Goal: Task Accomplishment & Management: Complete application form

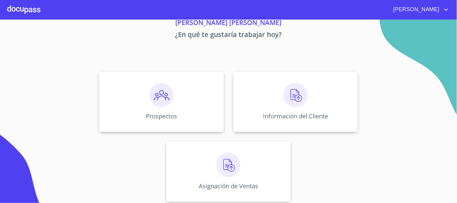
scroll to position [29, 0]
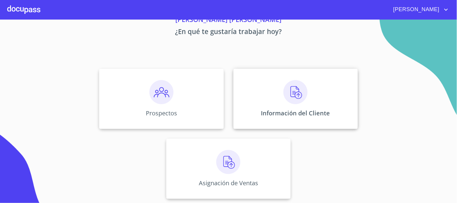
click at [298, 102] on img at bounding box center [296, 92] width 24 height 24
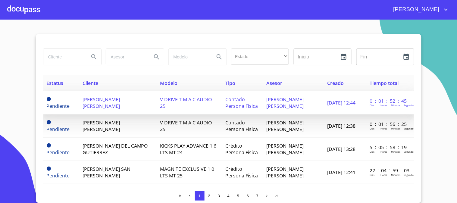
click at [120, 107] on span "[PERSON_NAME] [PERSON_NAME]" at bounding box center [101, 102] width 37 height 13
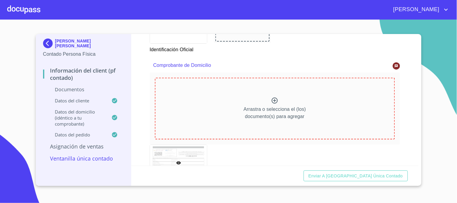
scroll to position [301, 0]
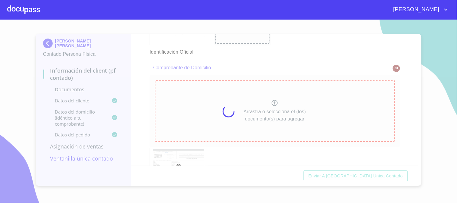
click at [150, 87] on div at bounding box center [228, 111] width 457 height 183
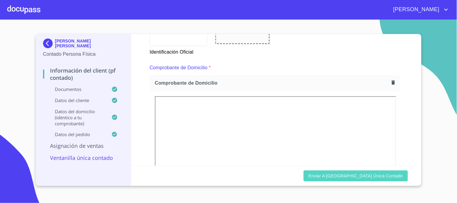
click at [394, 174] on span "Enviar a [GEOGRAPHIC_DATA] única contado" at bounding box center [356, 176] width 95 height 8
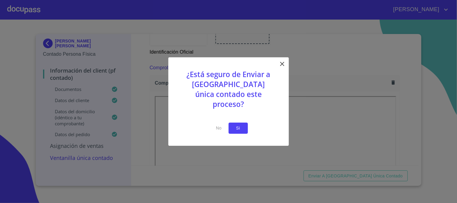
click at [238, 124] on span "Si" at bounding box center [238, 128] width 10 height 8
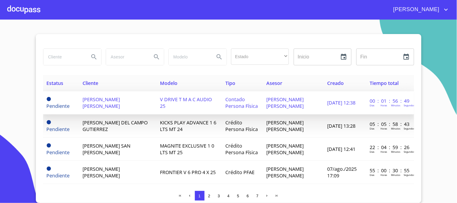
click at [138, 114] on td "[PERSON_NAME] [PERSON_NAME]" at bounding box center [117, 102] width 77 height 23
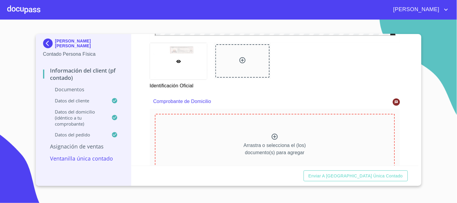
scroll to position [301, 0]
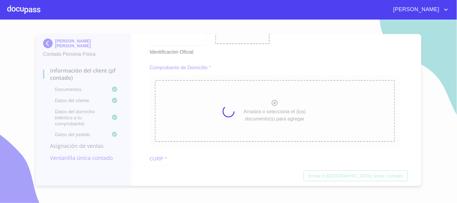
click at [137, 95] on div at bounding box center [228, 111] width 457 height 183
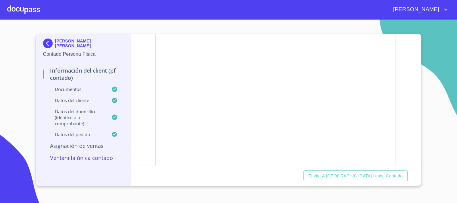
scroll to position [368, 0]
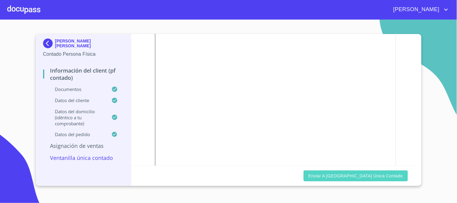
click at [387, 173] on span "Enviar a [GEOGRAPHIC_DATA] única contado" at bounding box center [356, 176] width 95 height 8
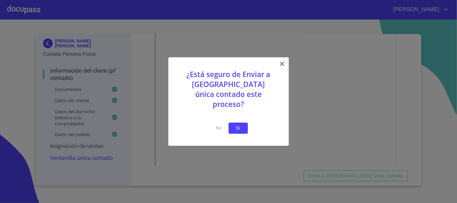
click at [243, 124] on span "Si" at bounding box center [238, 128] width 10 height 8
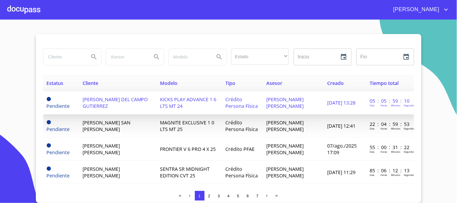
click at [108, 109] on span "[PERSON_NAME] DEL CAMPO GUTIERREZ" at bounding box center [115, 102] width 65 height 13
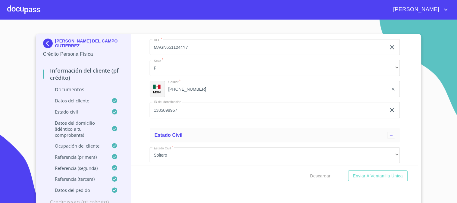
scroll to position [1573, 0]
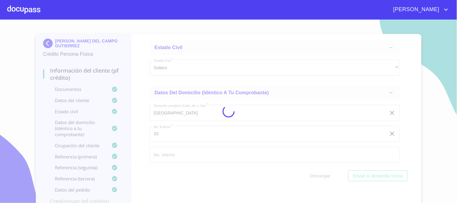
click at [395, 49] on div at bounding box center [228, 111] width 457 height 183
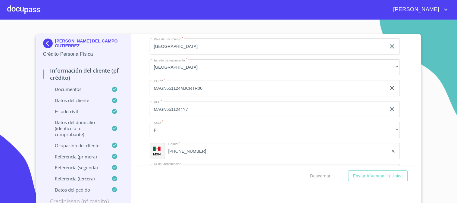
scroll to position [0, 0]
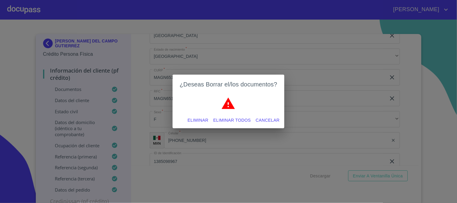
click at [206, 118] on span "Eliminar" at bounding box center [198, 121] width 21 height 8
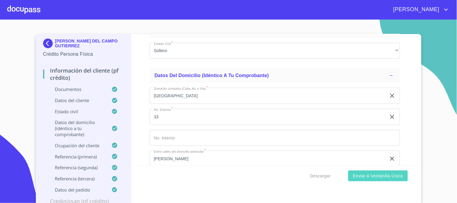
scroll to position [1774, 0]
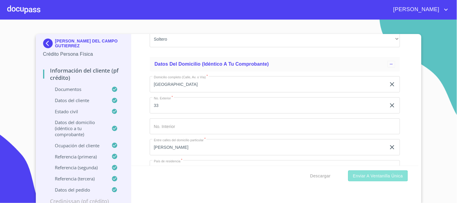
click at [371, 174] on span "Enviar a Ventanilla única" at bounding box center [378, 176] width 50 height 8
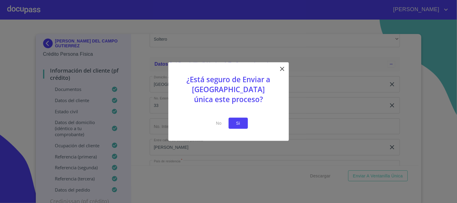
click at [244, 122] on button "Si" at bounding box center [238, 123] width 19 height 11
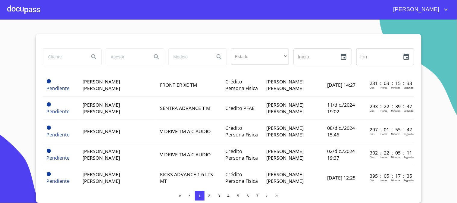
scroll to position [33, 0]
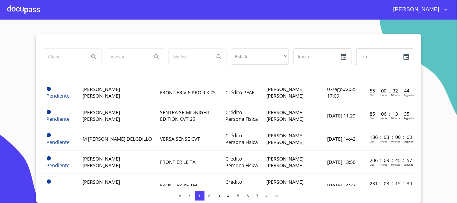
click at [27, 4] on div at bounding box center [23, 9] width 33 height 19
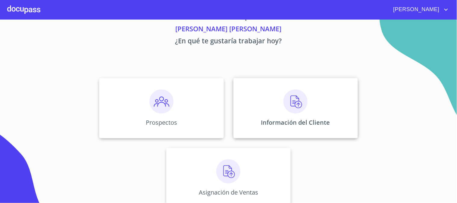
scroll to position [29, 0]
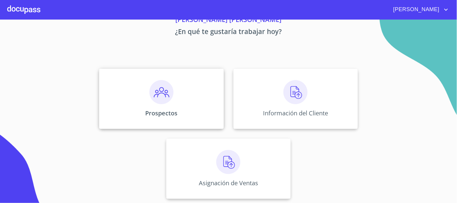
click at [165, 96] on img at bounding box center [161, 92] width 24 height 24
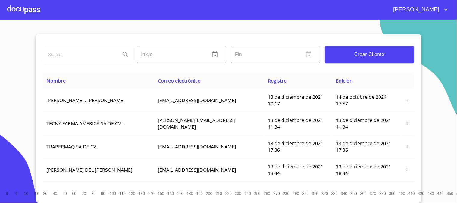
click at [380, 56] on span "Crear Cliente" at bounding box center [370, 54] width 80 height 8
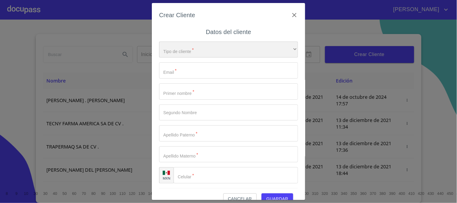
click at [202, 50] on div "​" at bounding box center [228, 50] width 139 height 16
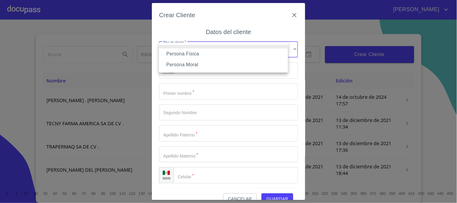
click at [201, 57] on li "Persona Física" at bounding box center [223, 54] width 129 height 11
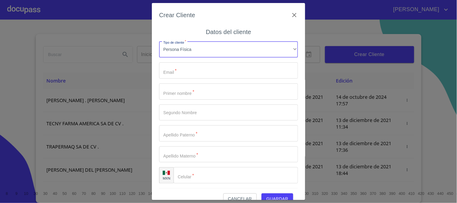
click at [196, 75] on input "Tipo de cliente   *" at bounding box center [228, 70] width 139 height 16
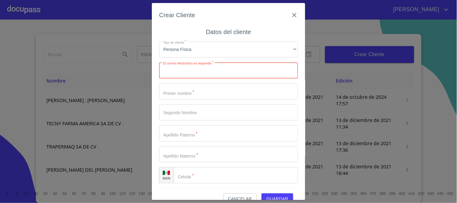
click at [240, 66] on input "Tipo de cliente   *" at bounding box center [228, 70] width 139 height 16
paste input "[EMAIL_ADDRESS][DOMAIN_NAME]"
type input "[EMAIL_ADDRESS][DOMAIN_NAME]"
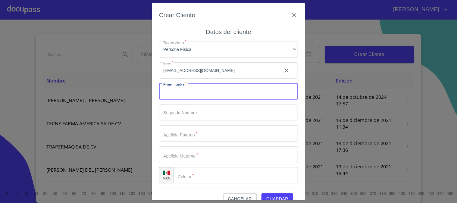
click at [238, 91] on input "Tipo de cliente   *" at bounding box center [228, 91] width 139 height 16
type input "g"
type input "[PERSON_NAME]"
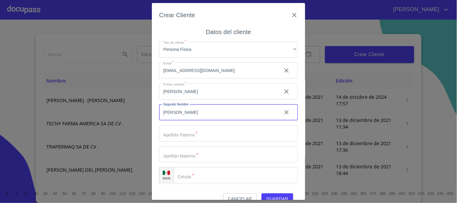
type input "[PERSON_NAME]"
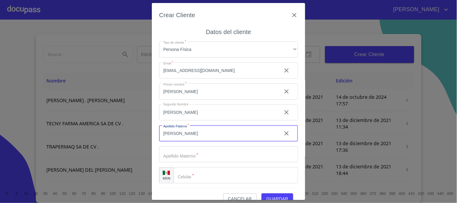
type input "[PERSON_NAME]"
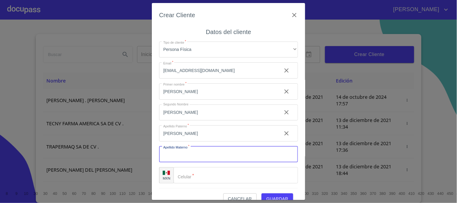
click at [175, 156] on input "Tipo de cliente   *" at bounding box center [228, 154] width 139 height 16
paste input "[PERSON_NAME]"
type input "[PERSON_NAME]"
click at [210, 180] on input "Tipo de cliente   *" at bounding box center [236, 175] width 124 height 16
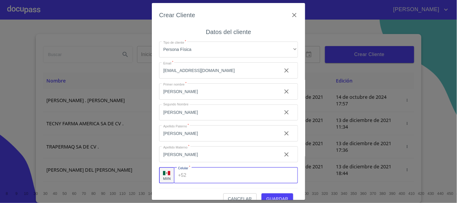
paste input "[PHONE_NUMBER]"
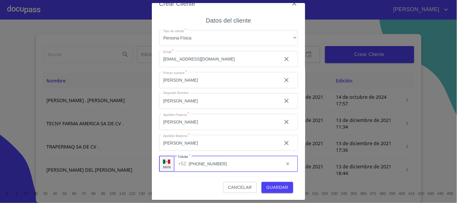
type input "[PHONE_NUMBER]"
click at [269, 190] on span "Guardar" at bounding box center [277, 188] width 22 height 8
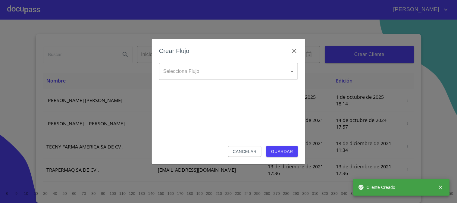
click at [190, 75] on body "[PERSON_NAME] ​ Fin ​ Crear Cliente Nombre Correo electrónico Registro Edición …" at bounding box center [228, 101] width 457 height 203
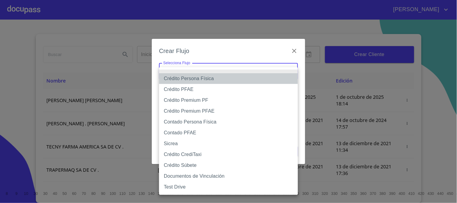
click at [206, 76] on li "Crédito Persona Física" at bounding box center [228, 78] width 139 height 11
type input "61b033e49b8c202ad5bb7912"
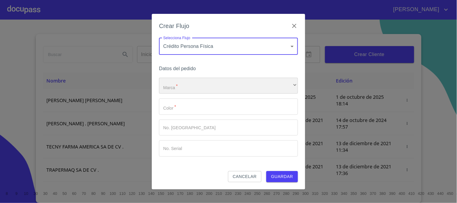
click at [200, 89] on div "​" at bounding box center [228, 86] width 139 height 16
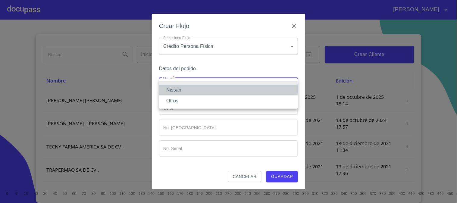
click at [200, 89] on li "Nissan" at bounding box center [228, 90] width 139 height 11
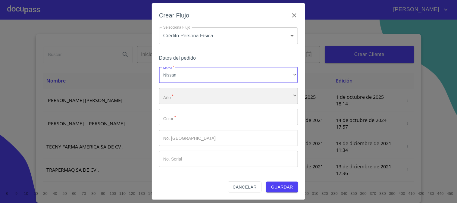
click at [201, 91] on div "​" at bounding box center [228, 96] width 139 height 16
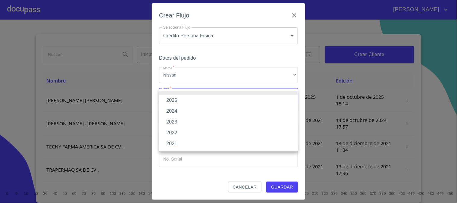
click at [201, 96] on li "2025" at bounding box center [228, 100] width 139 height 11
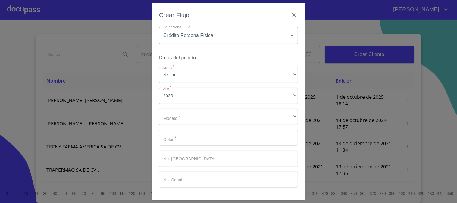
click at [201, 106] on div "Marca   * Nissan ​ Año   * 2025 ​ Modelo   * ​ ​ Color   * ​ No. Pedido ​ No. S…" at bounding box center [228, 127] width 139 height 121
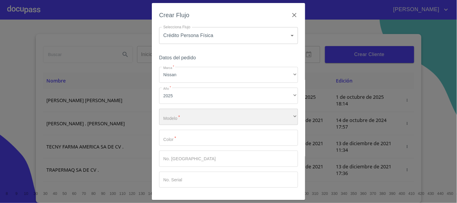
click at [201, 116] on div "​" at bounding box center [228, 117] width 139 height 16
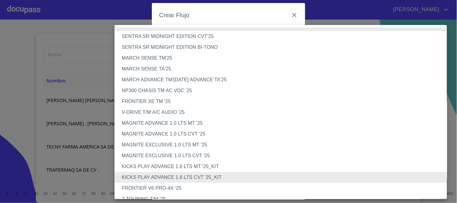
scroll to position [434, 0]
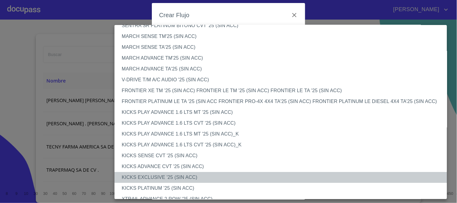
click at [171, 177] on li "KICKS EXCLUSIVE '25 (SIN ACC)" at bounding box center [283, 177] width 338 height 11
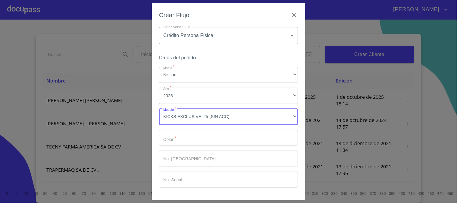
click at [195, 135] on input "Marca   *" at bounding box center [228, 138] width 139 height 16
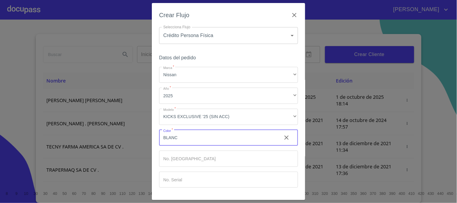
type input "BLANCO"
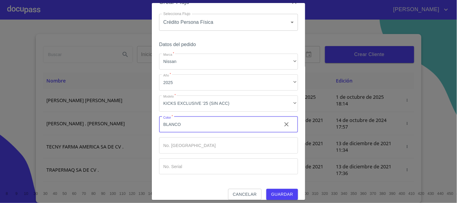
scroll to position [20, 0]
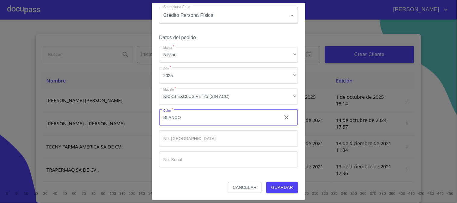
drag, startPoint x: 232, startPoint y: 117, endPoint x: 113, endPoint y: 130, distance: 119.7
click at [113, 130] on div "Crear Flujo Selecciona Flujo Crédito Persona Física 61b033e49b8c202ad5bb7912 Se…" at bounding box center [228, 101] width 457 height 203
type input "GRIS"
click at [282, 185] on span "Guardar" at bounding box center [282, 188] width 22 height 8
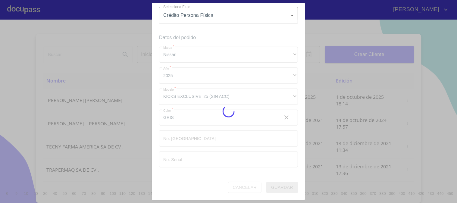
scroll to position [5, 0]
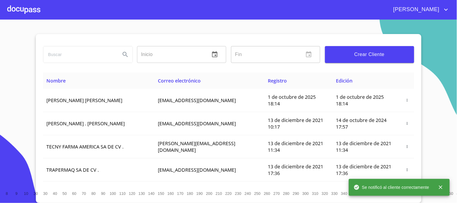
click at [10, 8] on div at bounding box center [23, 9] width 33 height 19
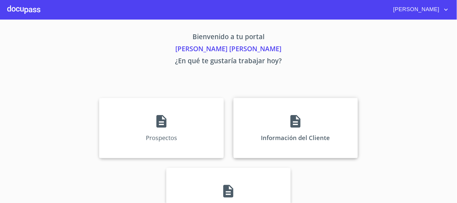
click at [282, 130] on div "Información del Cliente" at bounding box center [295, 128] width 124 height 60
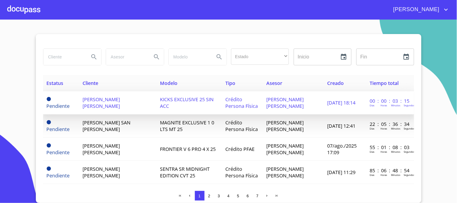
click at [146, 107] on td "[PERSON_NAME] [PERSON_NAME]" at bounding box center [117, 102] width 77 height 23
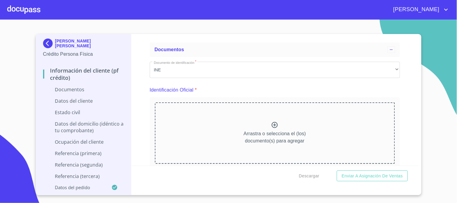
scroll to position [33, 0]
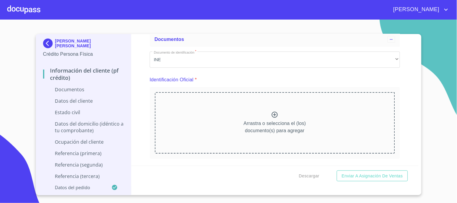
click at [273, 115] on icon at bounding box center [275, 115] width 6 height 6
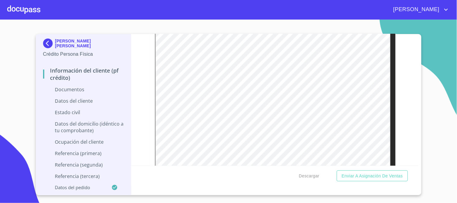
scroll to position [134, 0]
click at [78, 90] on p "Documentos" at bounding box center [83, 89] width 81 height 7
click at [73, 89] on p "Documentos" at bounding box center [83, 89] width 81 height 7
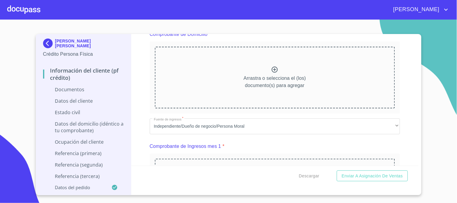
scroll to position [301, 0]
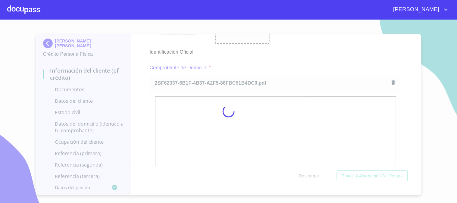
click at [149, 110] on div at bounding box center [228, 111] width 457 height 183
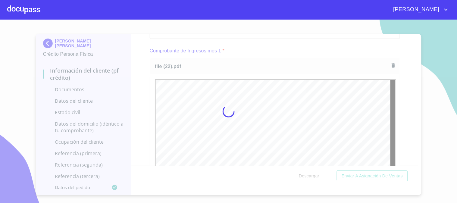
scroll to position [0, 0]
click at [144, 90] on div at bounding box center [228, 111] width 457 height 183
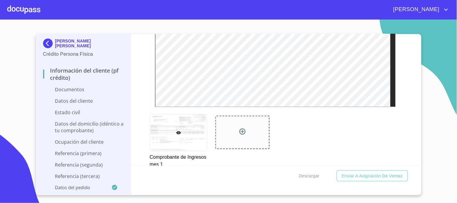
scroll to position [837, 0]
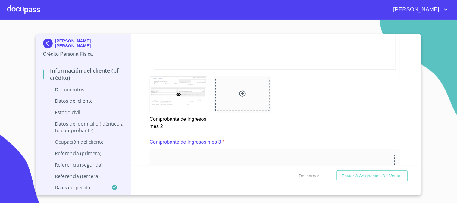
click at [400, 123] on div "Información del cliente (PF crédito) Documentos Documento de identificación   *…" at bounding box center [274, 100] width 287 height 132
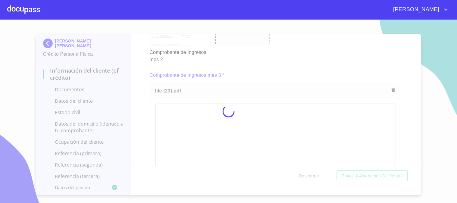
click at [137, 107] on div at bounding box center [228, 111] width 457 height 183
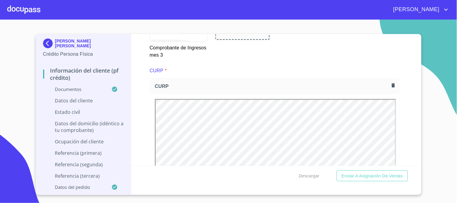
scroll to position [0, 0]
click at [396, 63] on div "Información del cliente (PF crédito) Documentos Documento de identificación   *…" at bounding box center [274, 100] width 287 height 132
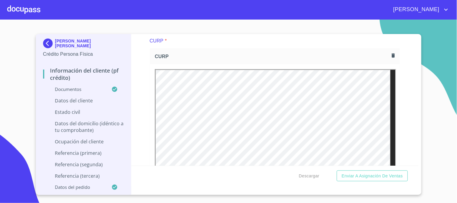
scroll to position [1406, 0]
click at [390, 49] on icon "button" at bounding box center [393, 52] width 6 height 6
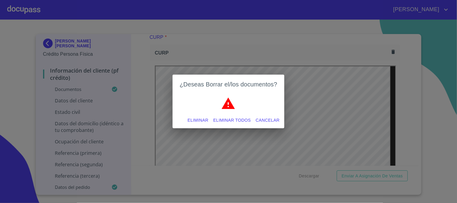
click at [197, 120] on span "Eliminar" at bounding box center [198, 121] width 21 height 8
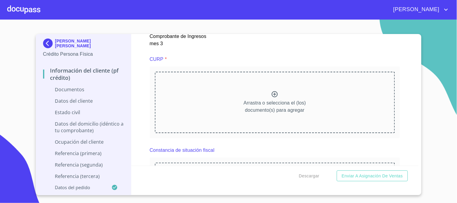
scroll to position [1372, 0]
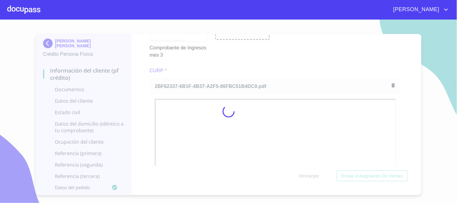
click at [146, 86] on div at bounding box center [228, 111] width 457 height 183
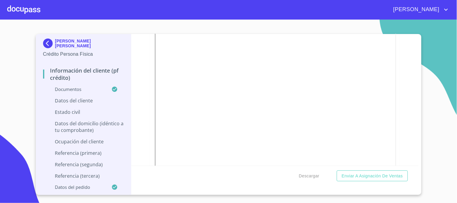
scroll to position [1406, 0]
click at [390, 50] on icon "button" at bounding box center [393, 52] width 6 height 6
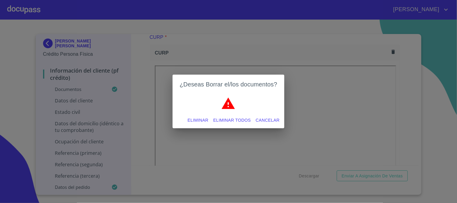
click at [203, 120] on span "Eliminar" at bounding box center [198, 121] width 21 height 8
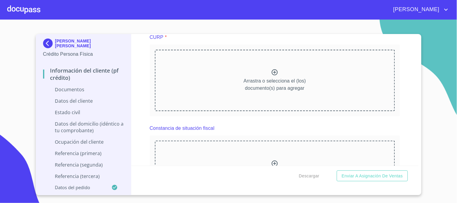
click at [271, 69] on icon at bounding box center [274, 72] width 7 height 7
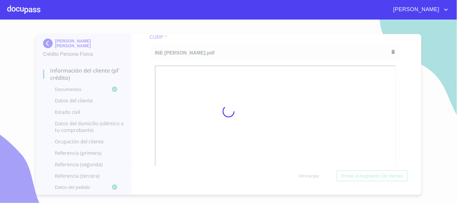
click at [403, 59] on div at bounding box center [228, 111] width 457 height 183
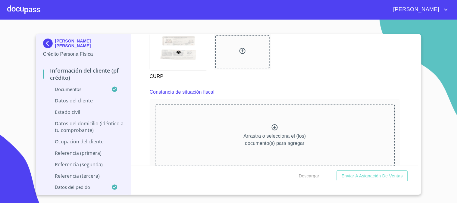
scroll to position [1674, 0]
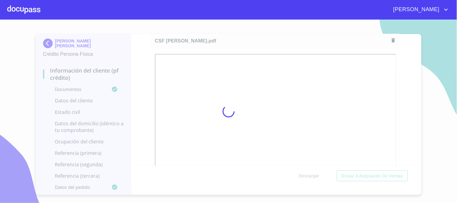
click at [148, 81] on div at bounding box center [228, 111] width 457 height 183
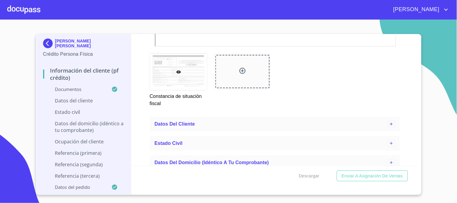
scroll to position [1841, 0]
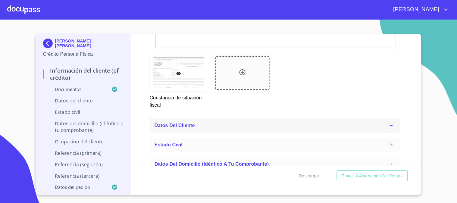
click at [180, 123] on span "Datos del cliente" at bounding box center [175, 125] width 40 height 5
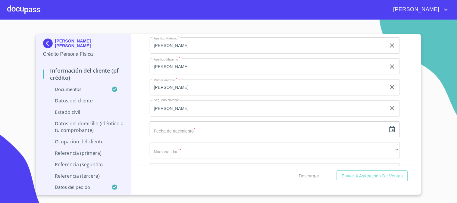
scroll to position [1975, 0]
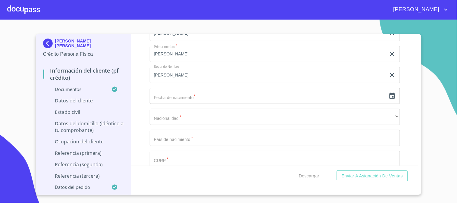
click at [390, 93] on icon "button" at bounding box center [392, 96] width 5 height 6
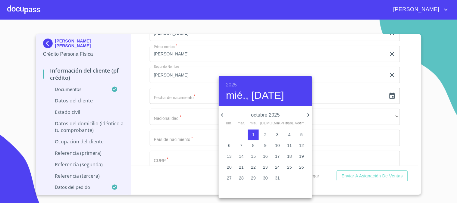
click at [233, 85] on h6 "2025" at bounding box center [231, 85] width 11 height 8
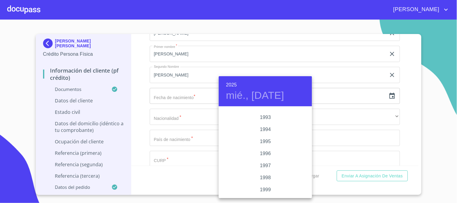
scroll to position [801, 0]
click at [272, 122] on div "1992" at bounding box center [265, 120] width 93 height 12
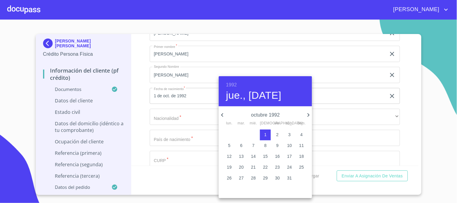
click at [231, 86] on h6 "1992" at bounding box center [231, 85] width 11 height 8
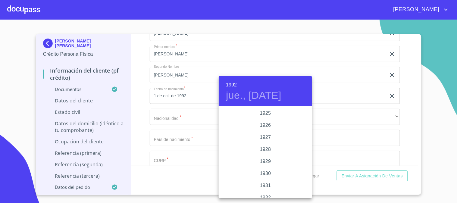
scroll to position [771, 0]
click at [264, 153] on div "1992" at bounding box center [265, 152] width 93 height 12
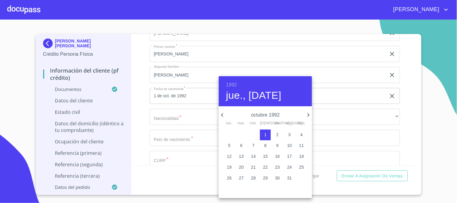
click at [225, 114] on icon "button" at bounding box center [222, 114] width 7 height 7
click at [230, 145] on span "3" at bounding box center [229, 146] width 11 height 6
type input "3 de ago. de 1992"
click at [185, 116] on div at bounding box center [228, 101] width 457 height 203
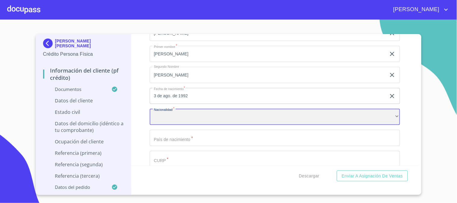
click at [185, 113] on div "​" at bounding box center [275, 117] width 250 height 16
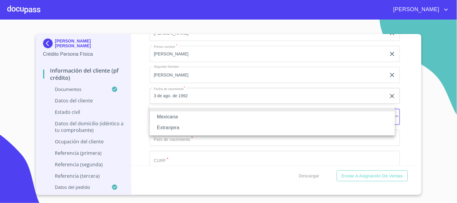
click at [187, 117] on li "Mexicana" at bounding box center [272, 116] width 245 height 11
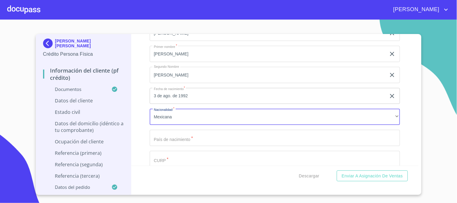
click at [190, 130] on input "Documento de identificación   *" at bounding box center [275, 138] width 250 height 16
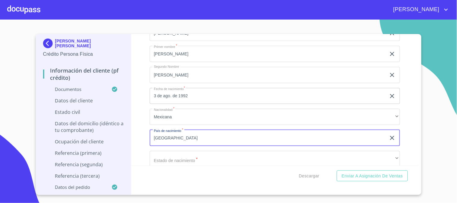
scroll to position [2042, 0]
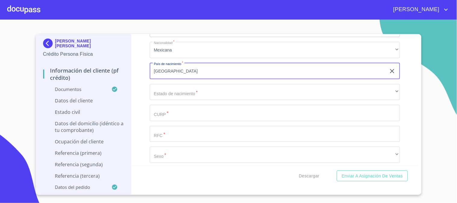
type input "[GEOGRAPHIC_DATA]"
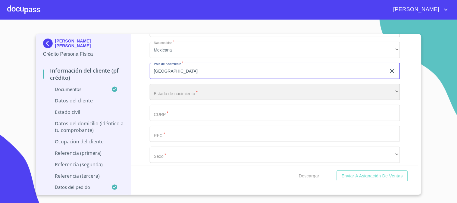
click at [177, 86] on div "​" at bounding box center [275, 92] width 250 height 16
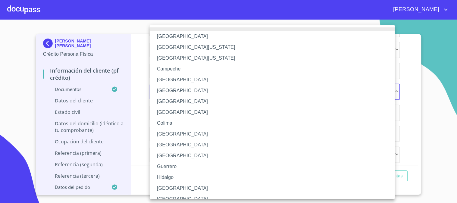
click at [168, 187] on li "[GEOGRAPHIC_DATA]" at bounding box center [275, 188] width 250 height 11
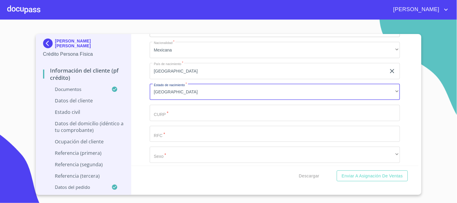
click at [175, 107] on input "Documento de identificación   *" at bounding box center [275, 113] width 250 height 16
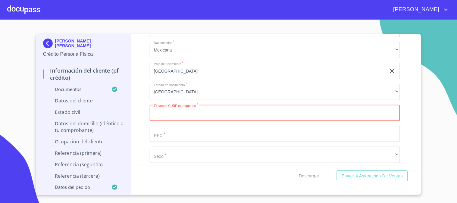
click at [221, 105] on input "Documento de identificación   *" at bounding box center [275, 113] width 250 height 16
paste input "CARG920803MJCBDM05"
type input "CARG920803MJCBDM05"
click at [201, 131] on input "Documento de identificación   *" at bounding box center [275, 134] width 250 height 16
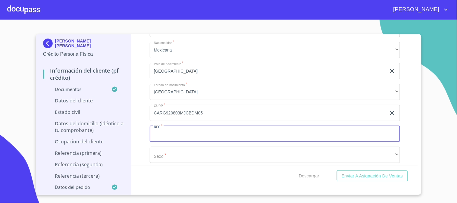
paste input "CARG920803MJCBDM05"
drag, startPoint x: 207, startPoint y: 130, endPoint x: 181, endPoint y: 128, distance: 26.3
click at [181, 128] on input "CARG920803MJCBDM05" at bounding box center [268, 134] width 237 height 16
click at [185, 131] on input "CARG920803" at bounding box center [268, 134] width 237 height 16
paste input "P27"
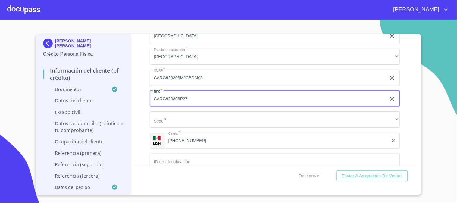
scroll to position [2109, 0]
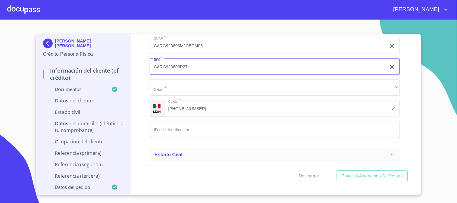
type input "CARG920803P27"
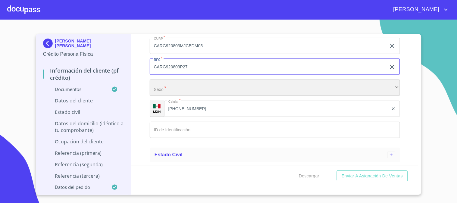
click at [182, 85] on div "​" at bounding box center [275, 88] width 250 height 16
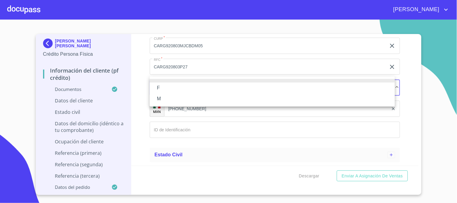
click at [186, 88] on li "F" at bounding box center [272, 88] width 245 height 11
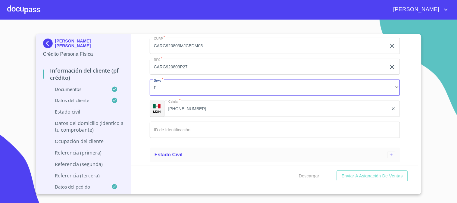
click at [208, 125] on input "Documento de identificación   *" at bounding box center [275, 130] width 250 height 16
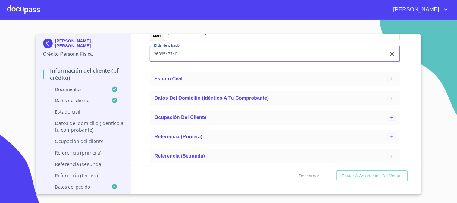
scroll to position [2210, 0]
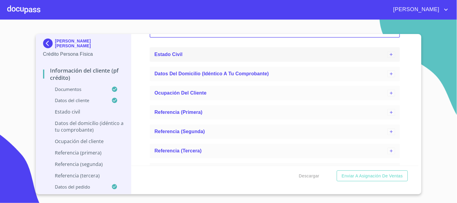
type input "2636547740"
click at [175, 54] on div "Estado Civil" at bounding box center [275, 54] width 250 height 14
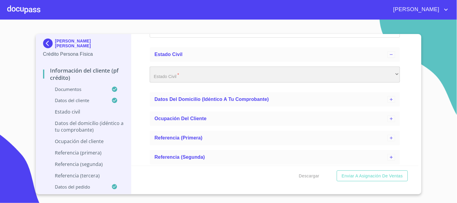
click at [177, 72] on div "​" at bounding box center [275, 75] width 250 height 16
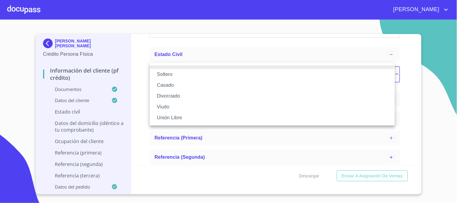
click at [177, 72] on li "Soltero" at bounding box center [272, 74] width 245 height 11
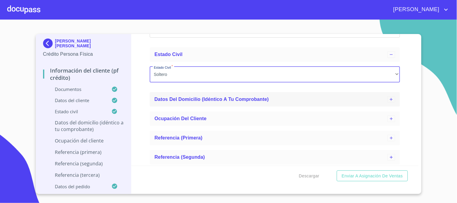
click at [182, 92] on div "Datos del domicilio (idéntico a tu comprobante)" at bounding box center [275, 99] width 250 height 14
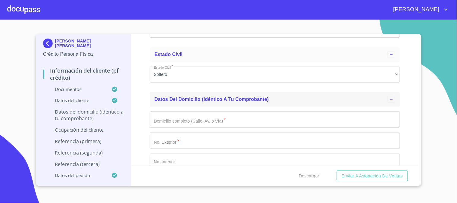
scroll to position [2243, 0]
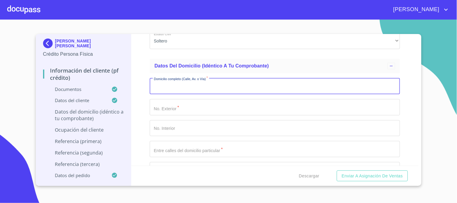
click at [235, 78] on input "Documento de identificación   *" at bounding box center [275, 86] width 250 height 16
type input "CHARRASQUIS 4368 B"
click at [233, 105] on input "Documento de identificación   *" at bounding box center [275, 107] width 250 height 16
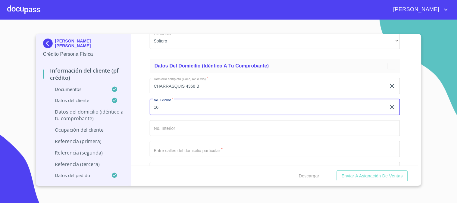
scroll to position [2276, 0]
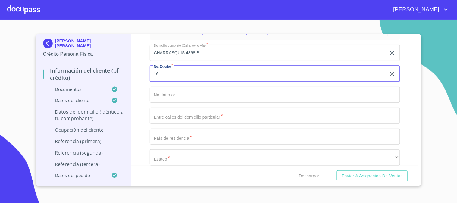
type input "16"
click at [227, 114] on input "Documento de identificación   *" at bounding box center [275, 116] width 250 height 16
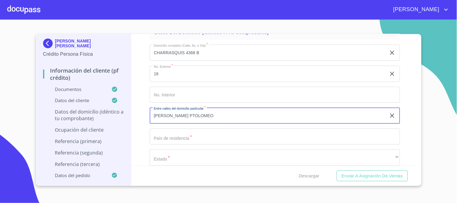
type input "[PERSON_NAME] PTOLOMEO"
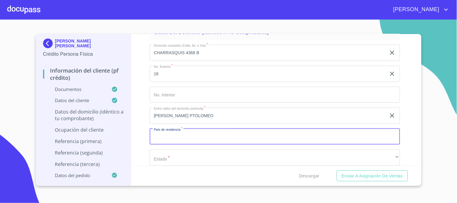
click at [230, 132] on input "Documento de identificación   *" at bounding box center [275, 137] width 250 height 16
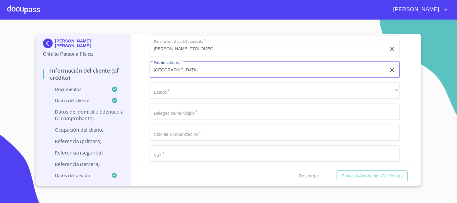
type input "[GEOGRAPHIC_DATA]"
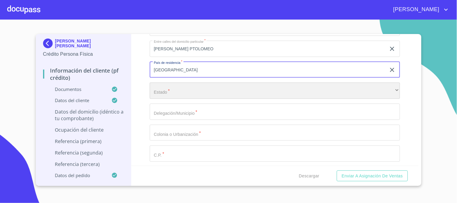
click at [225, 87] on div "​" at bounding box center [275, 91] width 250 height 16
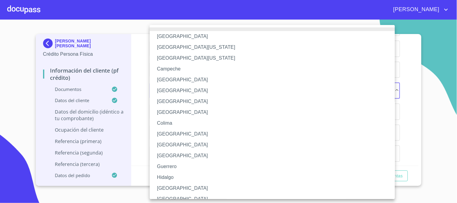
click at [150, 129] on li "[GEOGRAPHIC_DATA]" at bounding box center [275, 134] width 250 height 11
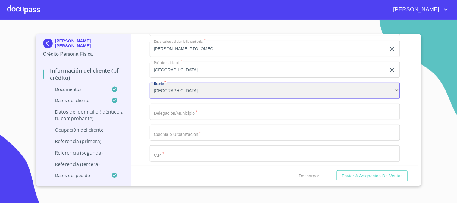
click at [179, 83] on div "[GEOGRAPHIC_DATA]" at bounding box center [275, 91] width 250 height 16
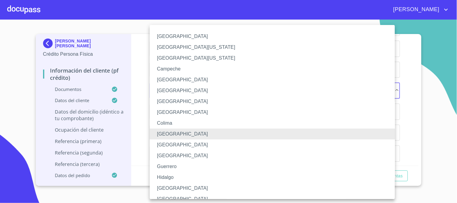
click at [140, 98] on div at bounding box center [228, 101] width 457 height 203
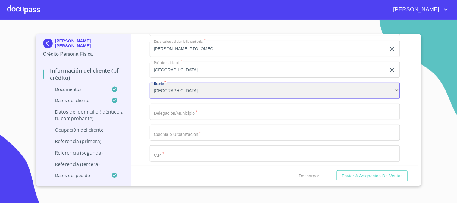
click at [182, 85] on div "[GEOGRAPHIC_DATA]" at bounding box center [275, 91] width 250 height 16
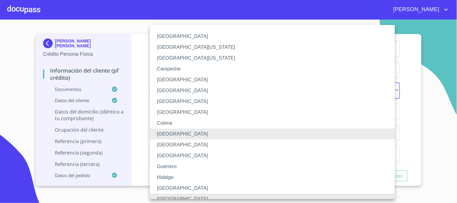
scroll to position [5, 0]
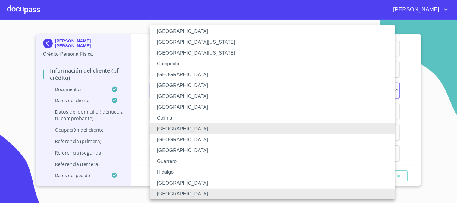
click at [161, 178] on li "[GEOGRAPHIC_DATA]" at bounding box center [275, 183] width 250 height 11
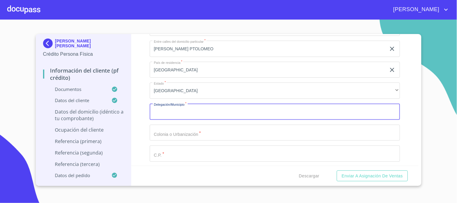
click at [187, 107] on input "Documento de identificación   *" at bounding box center [275, 112] width 250 height 16
type input "ARBOLEDAS"
click at [197, 130] on input "Documento de identificación   *" at bounding box center [275, 133] width 250 height 16
drag, startPoint x: 200, startPoint y: 108, endPoint x: 128, endPoint y: 107, distance: 71.7
click at [128, 107] on div "[PERSON_NAME] [PERSON_NAME] Crédito Persona Física Información del cliente (PF …" at bounding box center [227, 110] width 383 height 152
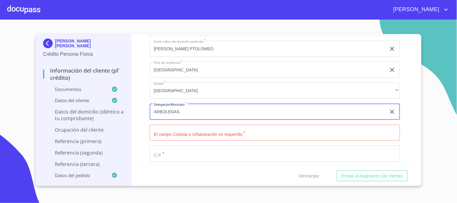
click at [156, 129] on input "Documento de identificación   *" at bounding box center [275, 133] width 250 height 16
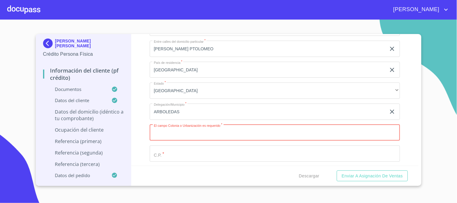
paste input "ARBOLEDAS"
type input "ARBOLEDAS"
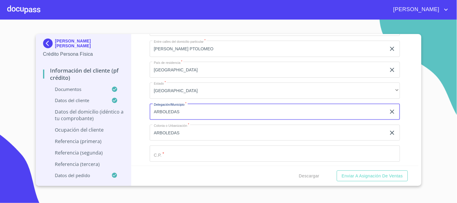
drag, startPoint x: 202, startPoint y: 106, endPoint x: 128, endPoint y: 104, distance: 74.4
click at [128, 104] on div "[PERSON_NAME] [PERSON_NAME] Crédito Persona Física Información del cliente (PF …" at bounding box center [227, 110] width 383 height 152
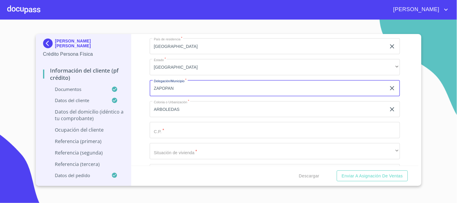
scroll to position [2377, 0]
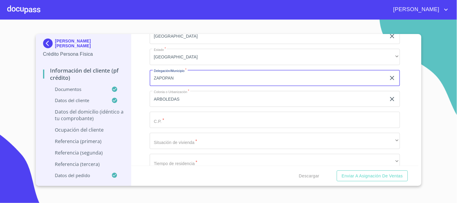
type input "ZAPOPAN"
click at [171, 112] on input "Documento de identificación   *" at bounding box center [275, 120] width 250 height 16
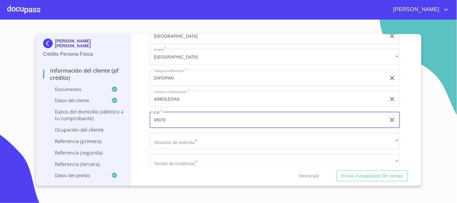
type input "45070"
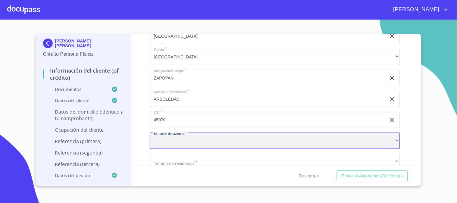
click at [221, 139] on div "​" at bounding box center [275, 141] width 250 height 16
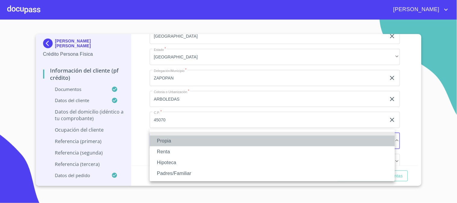
click at [219, 140] on li "Propia" at bounding box center [272, 141] width 245 height 11
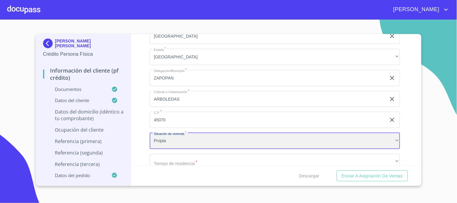
scroll to position [2411, 0]
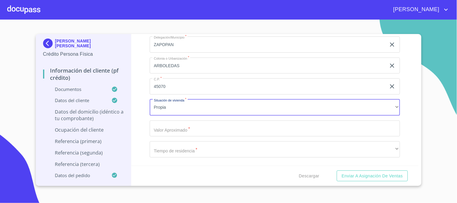
click at [212, 121] on input "Documento de identificación   *" at bounding box center [275, 129] width 250 height 16
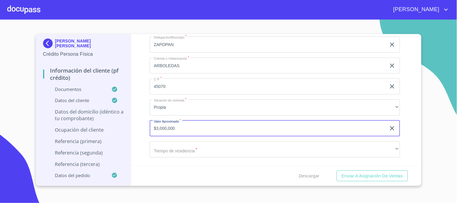
type input "$3,000,000"
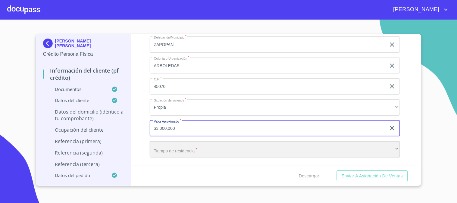
click at [211, 141] on div "​" at bounding box center [275, 149] width 250 height 16
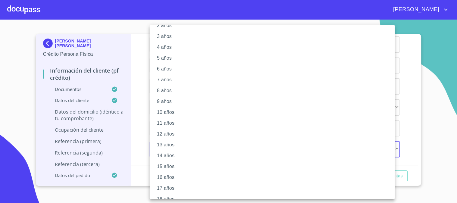
scroll to position [61, 0]
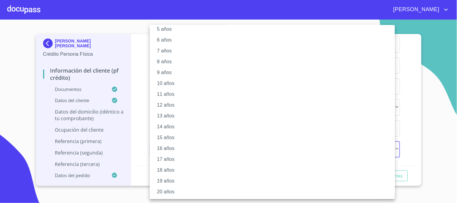
click at [172, 32] on li "5 años" at bounding box center [275, 29] width 250 height 11
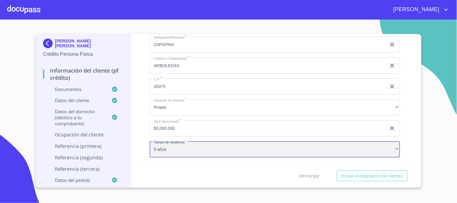
scroll to position [61, 0]
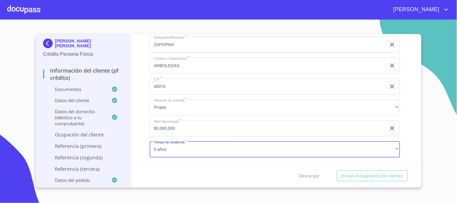
click at [404, 69] on div "Información del cliente (PF crédito) Documentos Documento de identificación   *…" at bounding box center [274, 100] width 287 height 132
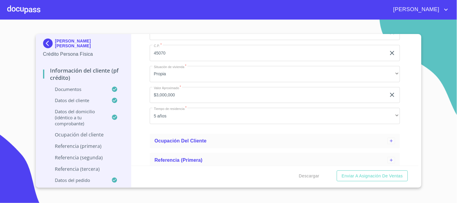
scroll to position [2477, 0]
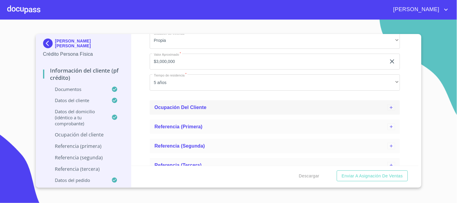
click at [177, 107] on div "Ocupación del Cliente" at bounding box center [275, 107] width 250 height 14
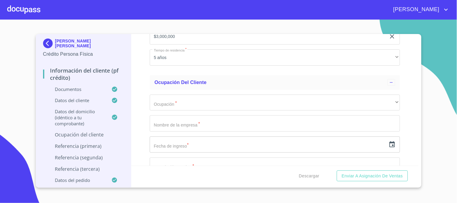
scroll to position [2511, 0]
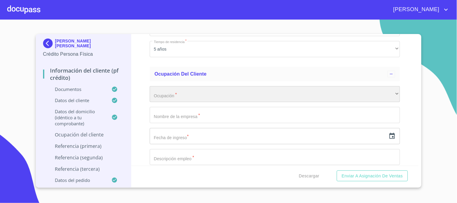
click at [184, 86] on div "​" at bounding box center [275, 94] width 250 height 16
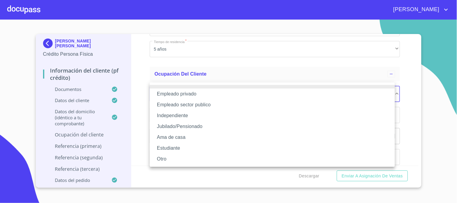
click at [186, 95] on li "Empleado privado" at bounding box center [272, 94] width 245 height 11
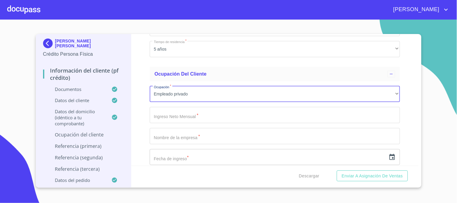
click at [188, 109] on input "Documento de identificación   *" at bounding box center [275, 115] width 250 height 16
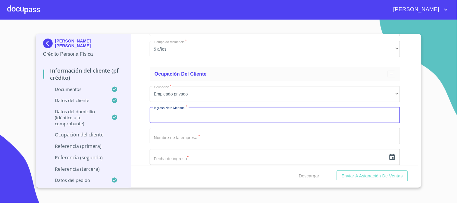
paste input "33000.00"
type input "33000.00"
click at [187, 114] on input "33000.00" at bounding box center [268, 115] width 237 height 16
drag, startPoint x: 180, startPoint y: 108, endPoint x: 149, endPoint y: 112, distance: 31.3
click at [149, 112] on div "Información del cliente (PF crédito) Documentos Documento de identificación   *…" at bounding box center [274, 100] width 287 height 132
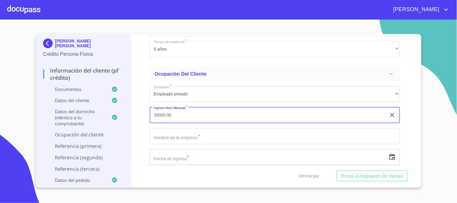
click at [178, 110] on input "33000.00" at bounding box center [268, 115] width 237 height 16
drag, startPoint x: 178, startPoint y: 110, endPoint x: 144, endPoint y: 111, distance: 34.4
click at [144, 111] on div "Información del cliente (PF crédito) Documentos Documento de identificación   *…" at bounding box center [274, 100] width 287 height 132
type input "33000"
click at [144, 111] on div "Información del cliente (PF crédito) Documentos Documento de identificación   *…" at bounding box center [274, 100] width 287 height 132
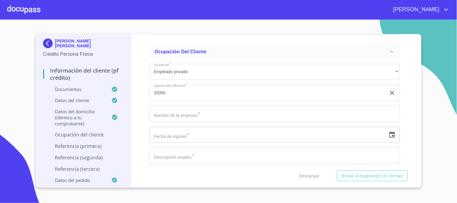
scroll to position [2544, 0]
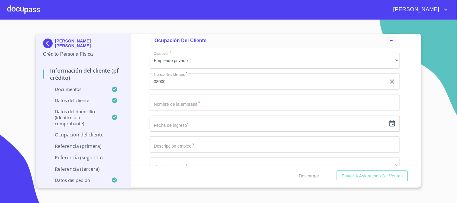
click at [168, 103] on input "Documento de identificación   *" at bounding box center [275, 103] width 250 height 16
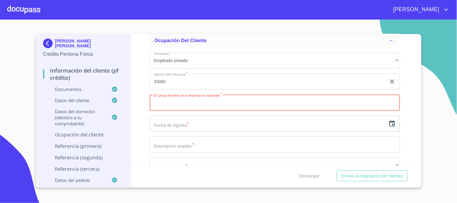
click at [171, 98] on input "Documento de identificación   *" at bounding box center [275, 103] width 250 height 16
paste input "NOTARIA PUBLICA 22"
type input "NOTARIA PUBLICA 22"
click at [390, 121] on icon "button" at bounding box center [392, 124] width 5 height 6
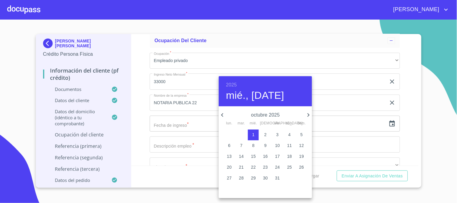
click at [227, 82] on h6 "2025" at bounding box center [231, 85] width 11 height 8
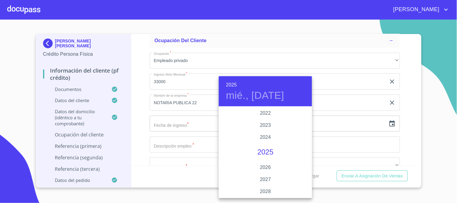
scroll to position [1135, 0]
click at [272, 146] on div "2022" at bounding box center [265, 147] width 93 height 12
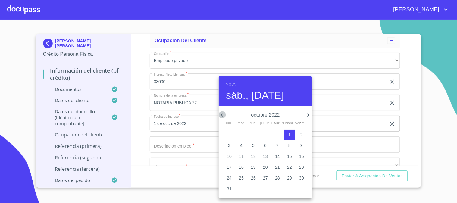
click at [223, 114] on icon "button" at bounding box center [222, 114] width 7 height 7
click at [263, 134] on span "1" at bounding box center [265, 135] width 11 height 6
type input "1 de sep. de 2022"
click at [135, 127] on div at bounding box center [228, 101] width 457 height 203
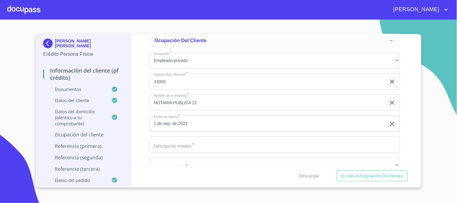
scroll to position [2578, 0]
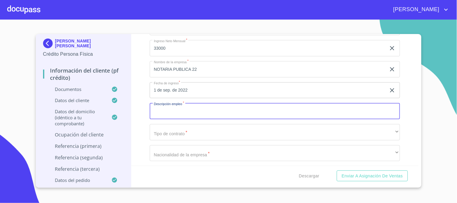
click at [196, 109] on input "Documento de identificación   *" at bounding box center [275, 111] width 250 height 16
type input "A"
type input "ADMINISTRATIVO"
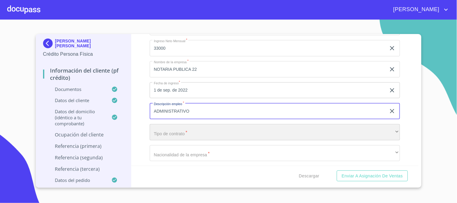
click at [206, 124] on div "​" at bounding box center [275, 132] width 250 height 16
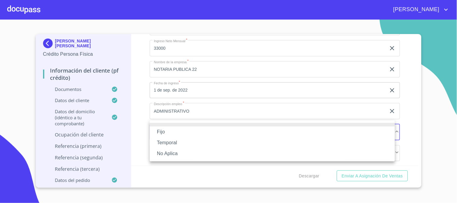
click at [134, 130] on div at bounding box center [228, 101] width 457 height 203
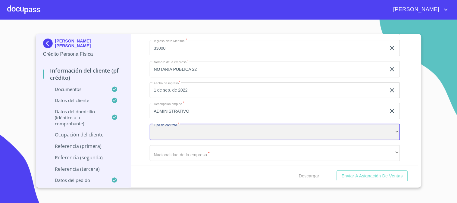
click at [184, 126] on div "​" at bounding box center [275, 132] width 250 height 16
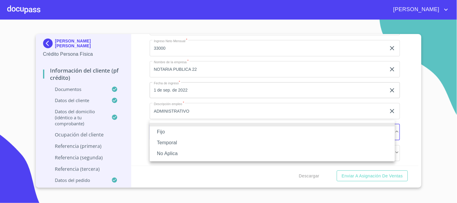
drag, startPoint x: 133, startPoint y: 99, endPoint x: 139, endPoint y: 119, distance: 20.3
click at [133, 99] on div at bounding box center [228, 101] width 457 height 203
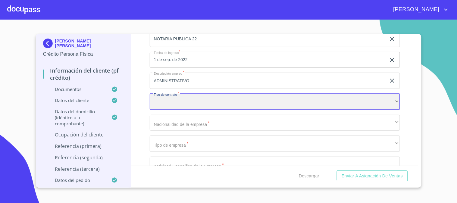
scroll to position [2645, 0]
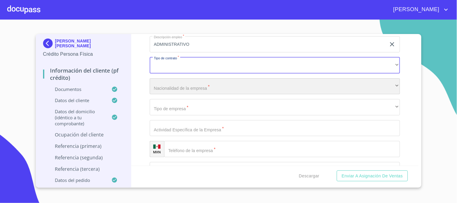
click at [183, 84] on div "​" at bounding box center [275, 86] width 250 height 16
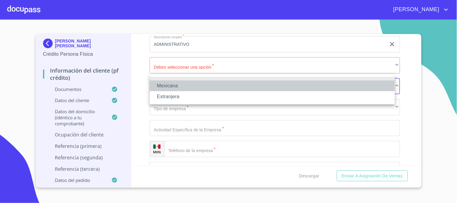
click at [183, 84] on li "Mexicana" at bounding box center [272, 85] width 245 height 11
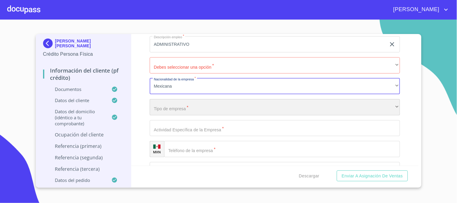
click at [237, 105] on div "​" at bounding box center [275, 107] width 250 height 16
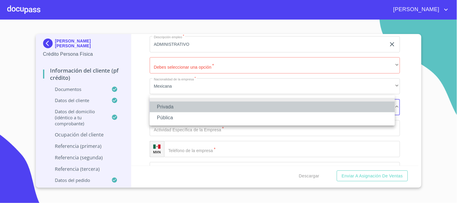
click at [213, 107] on li "Privada" at bounding box center [272, 107] width 245 height 11
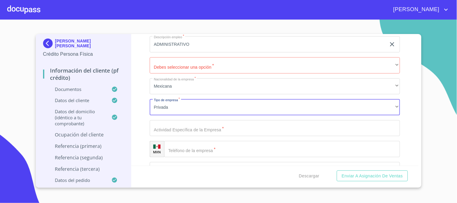
click at [216, 124] on input "Documento de identificación   *" at bounding box center [275, 128] width 250 height 16
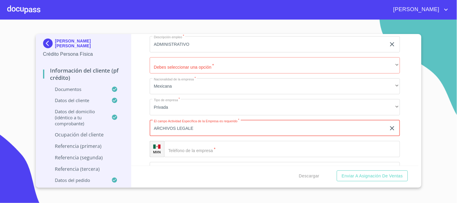
type input "ARCHIVOS LEGALES"
drag, startPoint x: 212, startPoint y: 122, endPoint x: 99, endPoint y: 137, distance: 114.2
click at [99, 137] on div "[PERSON_NAME] [PERSON_NAME] Crédito Persona Física Información del cliente (PF …" at bounding box center [227, 111] width 383 height 154
click at [215, 152] on input "Documento de identificación   *" at bounding box center [282, 149] width 236 height 16
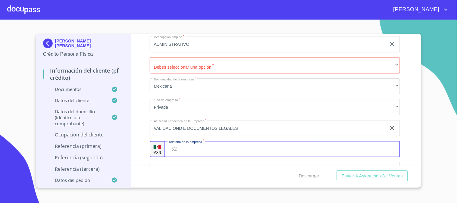
click at [186, 124] on input "VALIDACIOND E DOCUMENTOS LEGALES" at bounding box center [268, 128] width 237 height 16
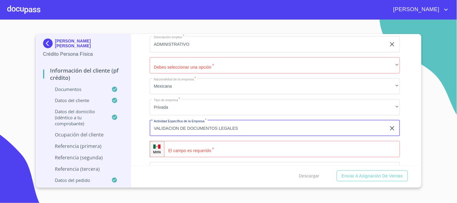
type input "VALIDACION DE DOCUMENTOS LEGALES"
click at [200, 141] on input "Documento de identificación   *" at bounding box center [282, 149] width 236 height 16
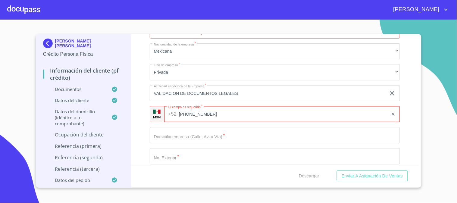
scroll to position [2745, 0]
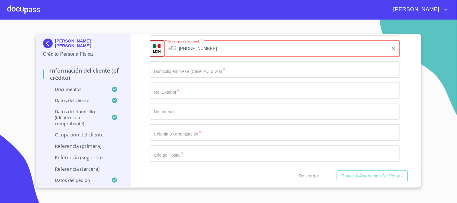
type input "[PHONE_NUMBER]"
click at [199, 67] on input "Documento de identificación   *" at bounding box center [275, 69] width 250 height 16
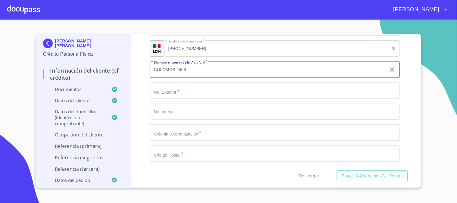
drag, startPoint x: 205, startPoint y: 64, endPoint x: 177, endPoint y: 62, distance: 28.3
click at [177, 62] on input "COLOMOS 2468" at bounding box center [268, 69] width 237 height 16
type input "COLOMOS"
click at [158, 91] on input "Documento de identificación   *" at bounding box center [275, 91] width 250 height 16
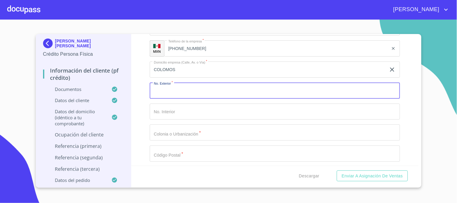
paste input "2468"
type input "2468"
click at [179, 130] on input "Documento de identificación   *" at bounding box center [275, 132] width 250 height 16
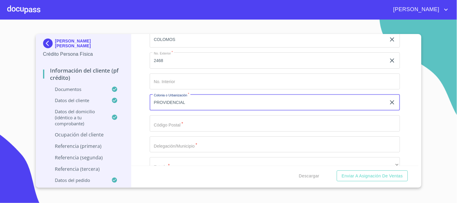
scroll to position [2812, 0]
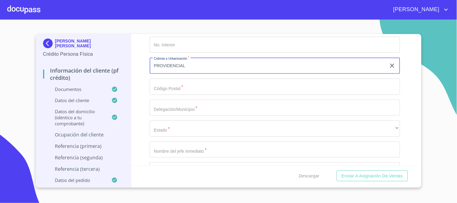
type input "PROVIDENCIAL"
click at [196, 88] on input "Documento de identificación   *" at bounding box center [275, 87] width 250 height 16
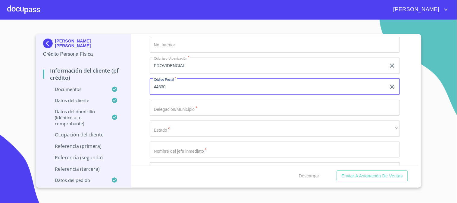
type input "44630"
click at [200, 104] on input "Documento de identificación   *" at bounding box center [275, 108] width 250 height 16
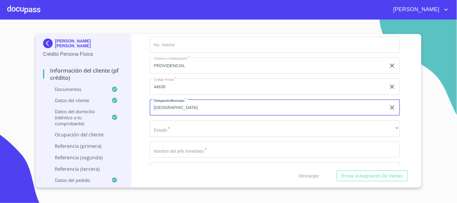
scroll to position [2846, 0]
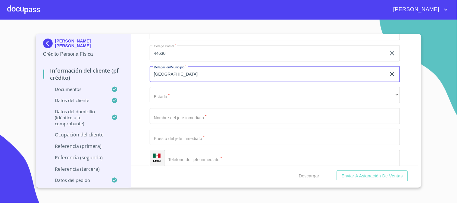
type input "[GEOGRAPHIC_DATA]"
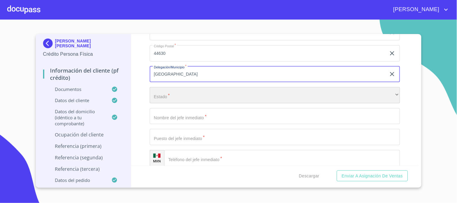
click at [197, 92] on div "​" at bounding box center [275, 95] width 250 height 16
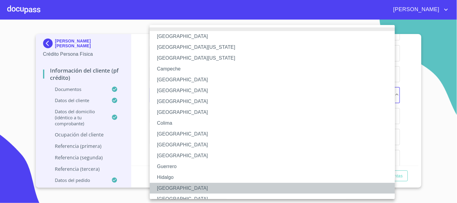
click at [183, 190] on li "[GEOGRAPHIC_DATA]" at bounding box center [275, 188] width 250 height 11
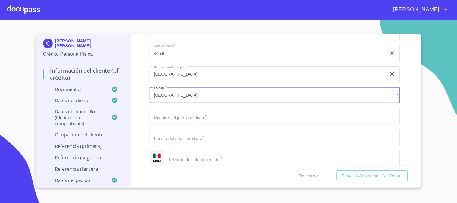
click at [186, 112] on input "Documento de identificación   *" at bounding box center [275, 116] width 250 height 16
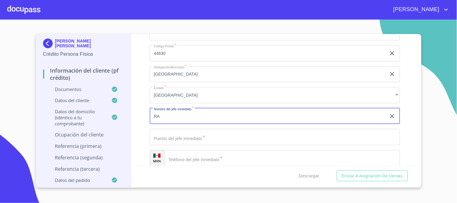
type input "R"
type input "[PERSON_NAME] [PERSON_NAME]"
click at [192, 131] on input "Documento de identificación   *" at bounding box center [275, 137] width 250 height 16
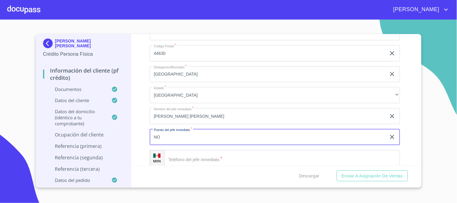
type input "N"
type input "GERENTE"
click at [199, 157] on input "Documento de identificación   *" at bounding box center [282, 158] width 236 height 16
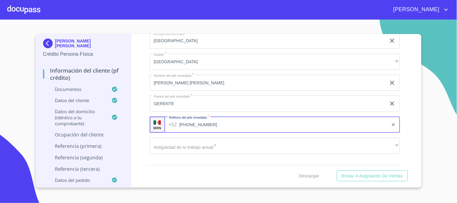
scroll to position [2946, 0]
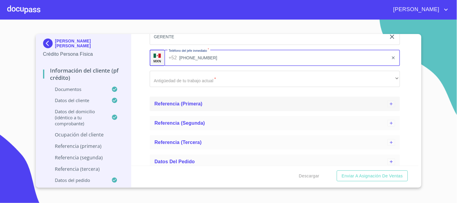
type input "[PHONE_NUMBER]"
click at [182, 101] on div "Referencia (primera)" at bounding box center [271, 103] width 233 height 7
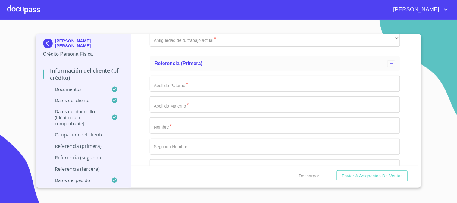
scroll to position [3013, 0]
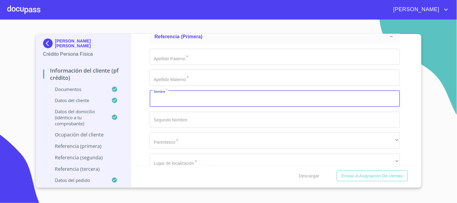
click at [186, 96] on input "Documento de identificación   *" at bounding box center [275, 99] width 250 height 16
type input "[PERSON_NAME]"
click at [192, 56] on input "Documento de identificación   *" at bounding box center [275, 57] width 250 height 16
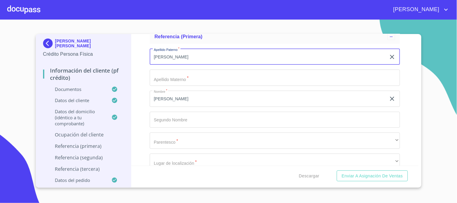
type input "[PERSON_NAME]"
click at [193, 76] on input "Documento de identificación   *" at bounding box center [275, 78] width 250 height 16
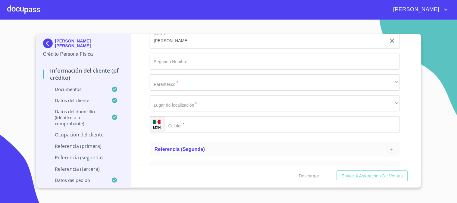
scroll to position [3080, 0]
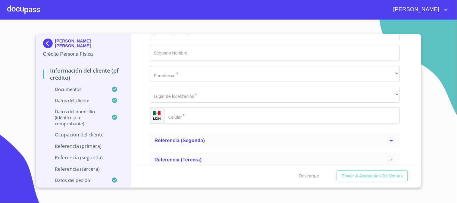
type input "[PERSON_NAME]"
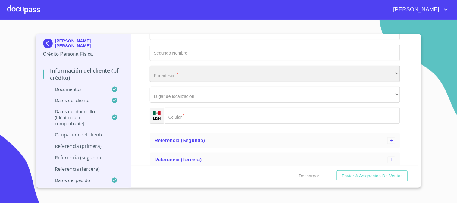
click at [180, 68] on div "​" at bounding box center [275, 74] width 250 height 16
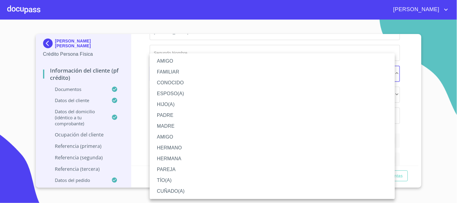
click at [142, 115] on div at bounding box center [228, 101] width 457 height 203
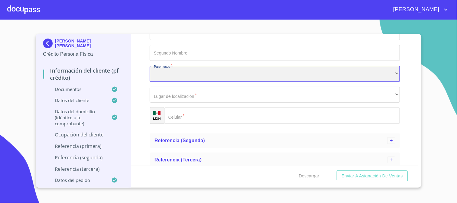
click at [200, 70] on div "​" at bounding box center [275, 74] width 250 height 16
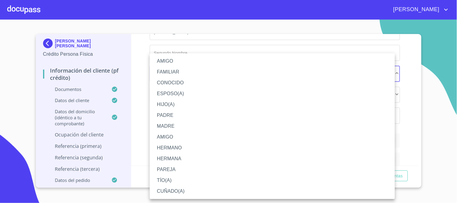
click at [184, 136] on li "AMIGO" at bounding box center [272, 137] width 245 height 11
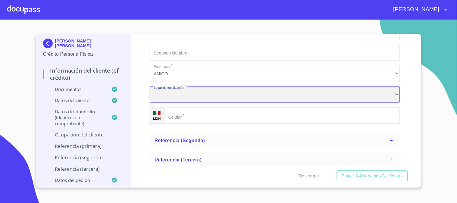
click at [226, 89] on div "​" at bounding box center [275, 95] width 250 height 16
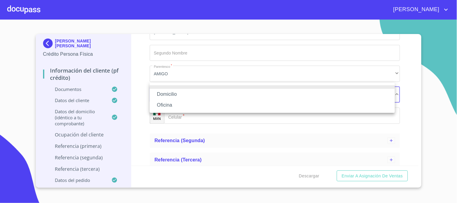
click at [221, 99] on li "Domicilio" at bounding box center [272, 94] width 245 height 11
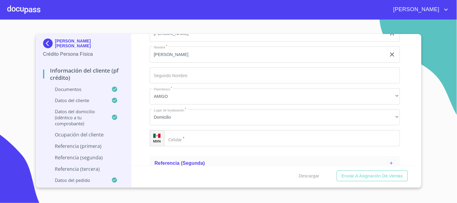
scroll to position [3013, 0]
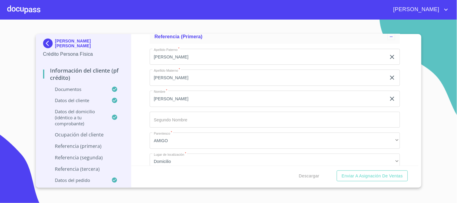
click at [217, 74] on input "[PERSON_NAME]" at bounding box center [268, 78] width 237 height 16
click at [411, 84] on div "Información del cliente (PF crédito) Documentos Documento de identificación   *…" at bounding box center [274, 100] width 287 height 132
click at [193, 71] on input "Documento de identificación   *" at bounding box center [268, 78] width 237 height 16
click at [405, 82] on div "Información del cliente (PF crédito) Documentos Documento de identificación   *…" at bounding box center [274, 100] width 287 height 132
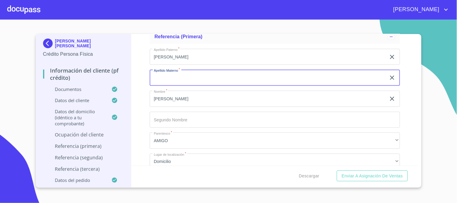
click at [201, 72] on input "Documento de identificación   *" at bounding box center [268, 78] width 237 height 16
click at [136, 74] on div "Información del cliente (PF crédito) Documentos Documento de identificación   *…" at bounding box center [274, 100] width 287 height 132
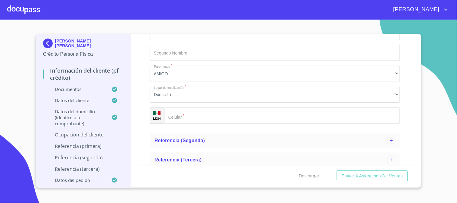
scroll to position [3098, 0]
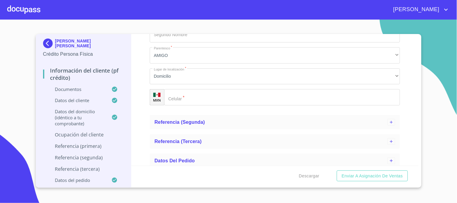
click at [194, 89] on input "Documento de identificación   *" at bounding box center [282, 97] width 236 height 16
type input "[PHONE_NUMBER]"
click at [190, 115] on div "Referencia (segunda)" at bounding box center [275, 122] width 250 height 14
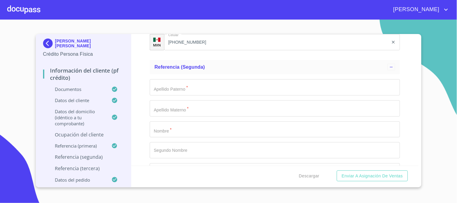
scroll to position [3165, 0]
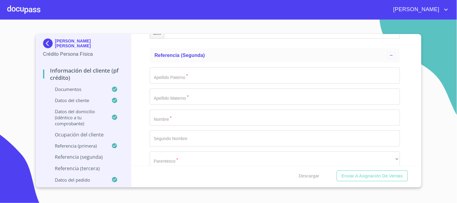
click at [186, 116] on input "Documento de identificación   *" at bounding box center [275, 118] width 250 height 16
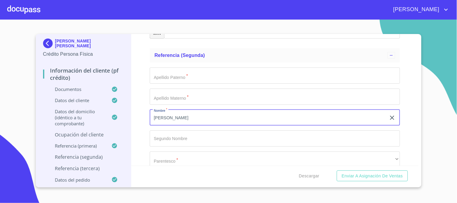
type input "[PERSON_NAME]"
click at [185, 130] on input "Documento de identificación   *" at bounding box center [275, 138] width 250 height 16
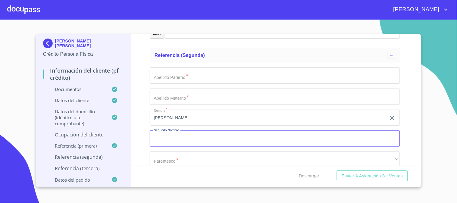
click at [176, 69] on input "Documento de identificación   *" at bounding box center [275, 75] width 250 height 16
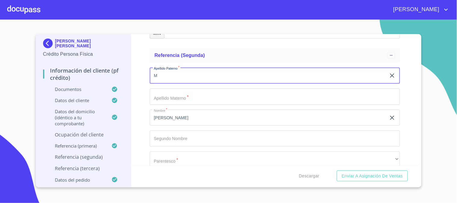
type input "M"
type input "HERRADOR"
click at [178, 92] on input "Documento de identificación   *" at bounding box center [275, 97] width 250 height 16
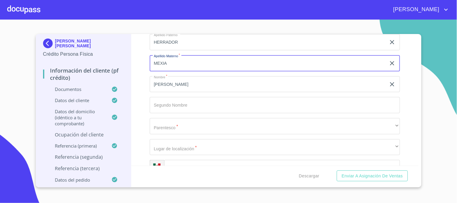
scroll to position [3232, 0]
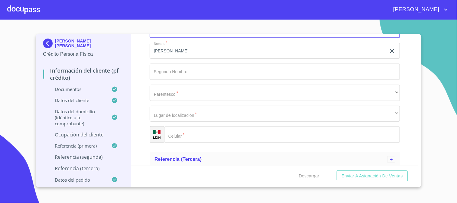
type input "MEXIA"
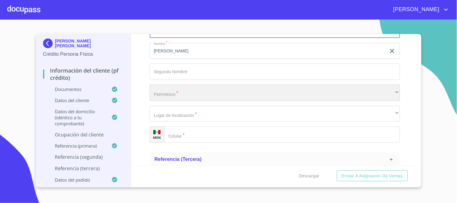
click at [189, 89] on div "​" at bounding box center [275, 93] width 250 height 16
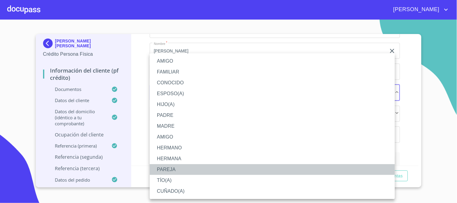
click at [185, 167] on li "PAREJA" at bounding box center [272, 169] width 245 height 11
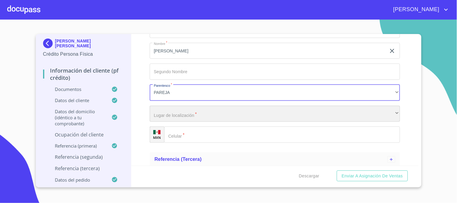
click at [206, 107] on div "​" at bounding box center [275, 114] width 250 height 16
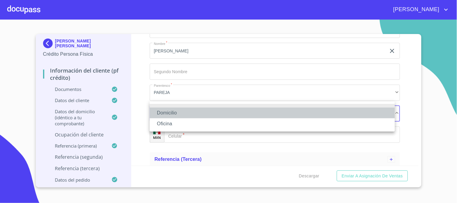
click at [189, 113] on li "Domicilio" at bounding box center [272, 113] width 245 height 11
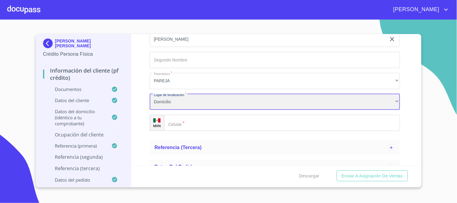
scroll to position [3250, 0]
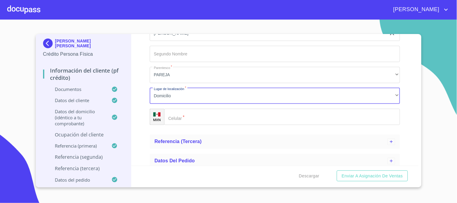
click at [195, 115] on input "Documento de identificación   *" at bounding box center [282, 117] width 236 height 16
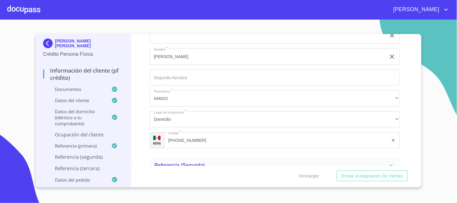
scroll to position [3016, 0]
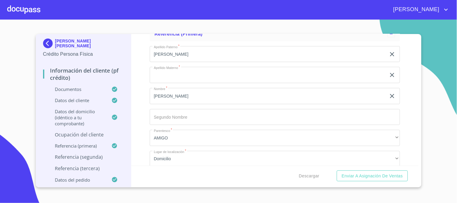
click at [192, 69] on input "Documento de identificación   *" at bounding box center [268, 75] width 237 height 16
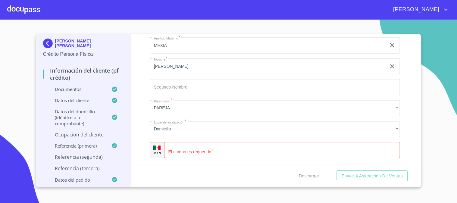
scroll to position [3250, 0]
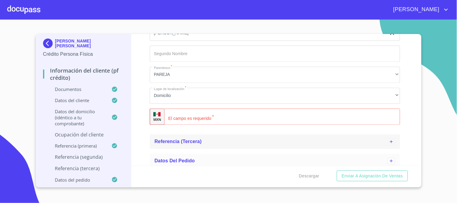
click at [212, 138] on div "Referencia (tercera)" at bounding box center [271, 141] width 233 height 7
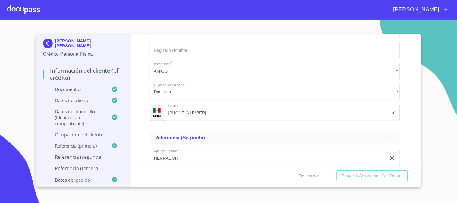
scroll to position [3016, 0]
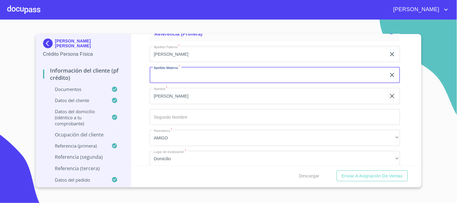
click at [195, 74] on input "Documento de identificación   *" at bounding box center [268, 75] width 237 height 16
click at [159, 69] on input "[PERSON_NAME]" at bounding box center [268, 75] width 237 height 16
type input "[PERSON_NAME]"
click at [149, 77] on div "Información del cliente (PF crédito) Documentos Documento de identificación   *…" at bounding box center [274, 100] width 287 height 132
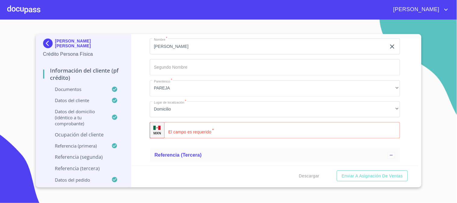
scroll to position [3250, 0]
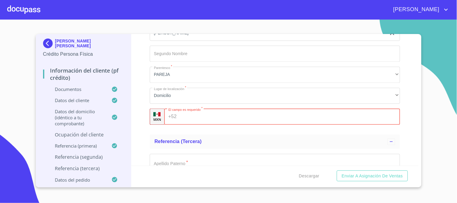
click at [200, 111] on input "Documento de identificación   *" at bounding box center [289, 117] width 221 height 16
click at [202, 112] on input "Documento de identificación   *" at bounding box center [289, 117] width 221 height 16
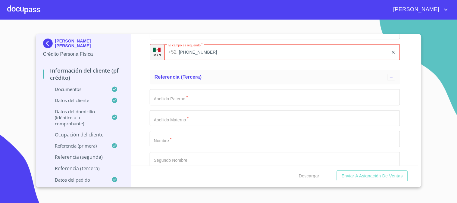
scroll to position [3384, 0]
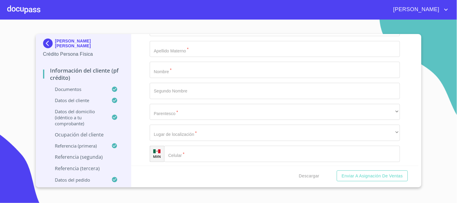
type input "[PHONE_NUMBER]"
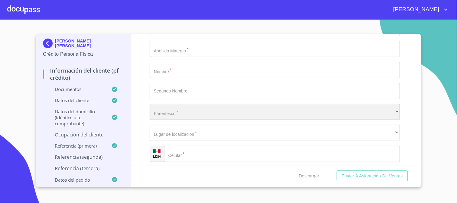
click at [181, 112] on div "​" at bounding box center [275, 112] width 250 height 16
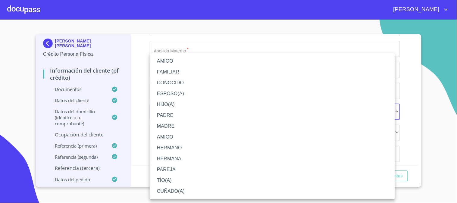
click at [170, 149] on li "HERMANO" at bounding box center [272, 148] width 245 height 11
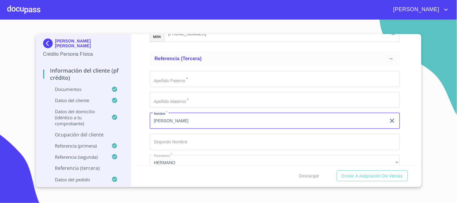
scroll to position [3317, 0]
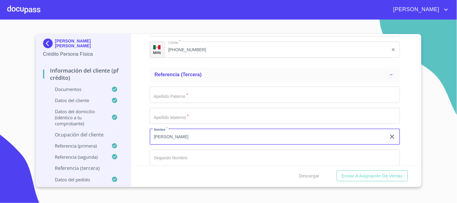
type input "[PERSON_NAME]"
click at [192, 89] on input "Documento de identificación   *" at bounding box center [275, 95] width 250 height 16
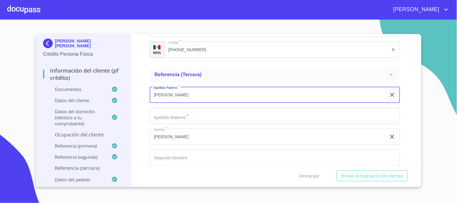
type input "[PERSON_NAME]"
click at [206, 108] on input "Documento de identificación   *" at bounding box center [275, 116] width 250 height 16
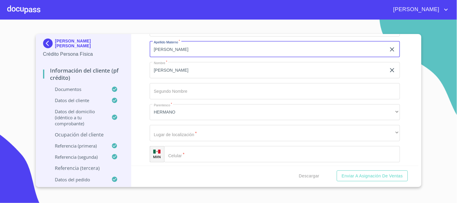
scroll to position [3384, 0]
type input "[PERSON_NAME]"
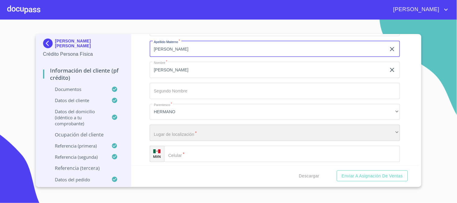
click at [193, 126] on div "​" at bounding box center [275, 133] width 250 height 16
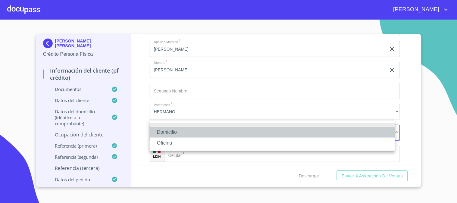
click at [193, 128] on li "Domicilio" at bounding box center [272, 132] width 245 height 11
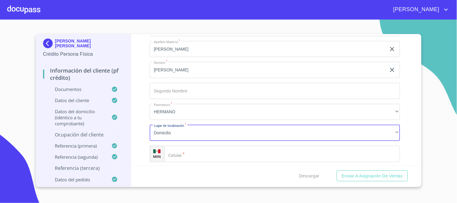
click at [198, 147] on div "Domicilio Oficina" at bounding box center [228, 101] width 457 height 203
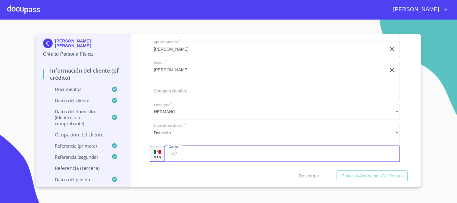
click at [198, 148] on input "Documento de identificación   *" at bounding box center [289, 154] width 221 height 16
type input "(33)35075019"
click at [136, 122] on div "Información del cliente (PF crédito) Documentos Documento de identificación   *…" at bounding box center [274, 100] width 287 height 132
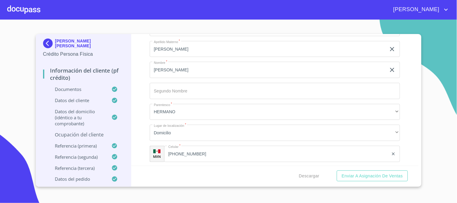
click at [103, 131] on p "Ocupación del Cliente" at bounding box center [83, 134] width 81 height 7
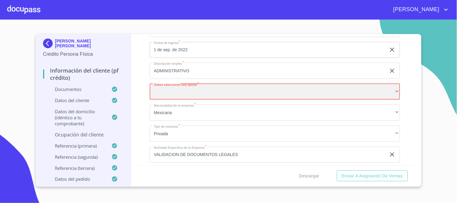
click at [184, 91] on div "​" at bounding box center [275, 92] width 250 height 16
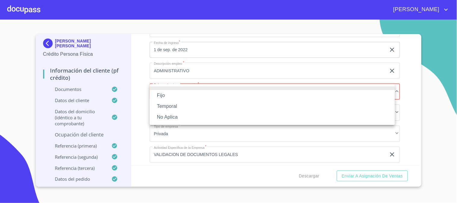
click at [185, 95] on li "Fijo" at bounding box center [272, 95] width 245 height 11
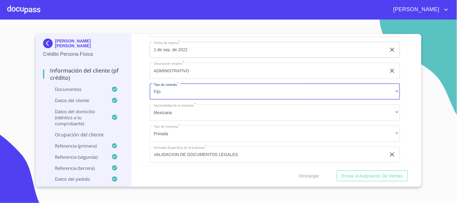
click at [142, 125] on div "Información del cliente (PF crédito) Documentos Datos del cliente Apellido Pate…" at bounding box center [274, 100] width 287 height 132
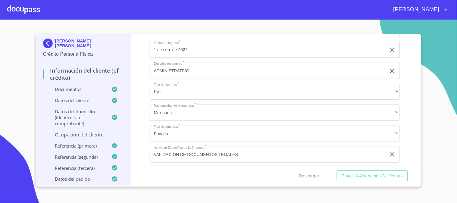
click at [142, 125] on div "Información del cliente (PF crédito) Documentos Datos del cliente Apellido Pate…" at bounding box center [274, 100] width 287 height 132
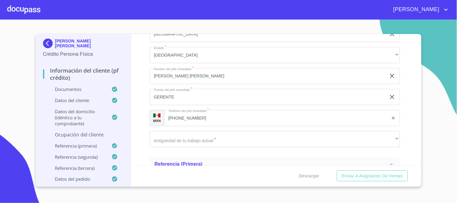
scroll to position [1011, 0]
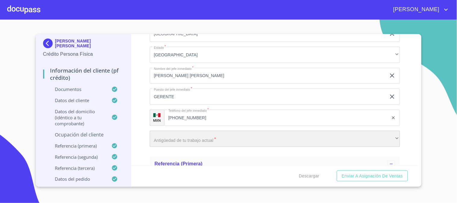
click at [183, 134] on div "​" at bounding box center [275, 139] width 250 height 16
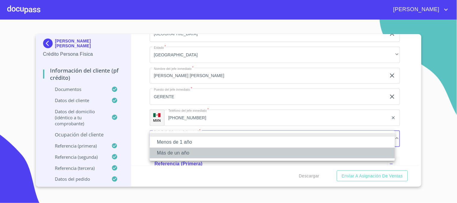
click at [184, 150] on li "Más de un año" at bounding box center [272, 153] width 245 height 11
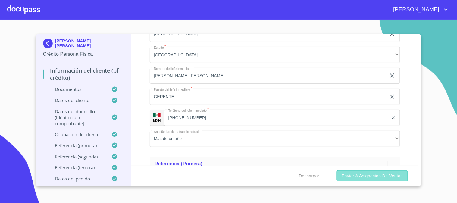
click at [398, 176] on span "Enviar a Asignación de Ventas" at bounding box center [372, 176] width 61 height 8
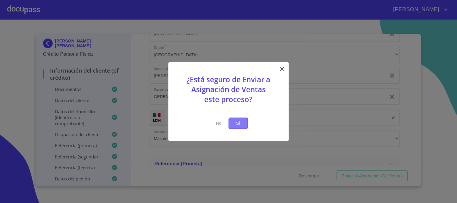
click at [243, 125] on button "Si" at bounding box center [238, 123] width 19 height 11
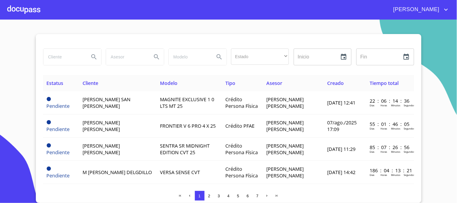
click at [24, 9] on div at bounding box center [23, 9] width 33 height 19
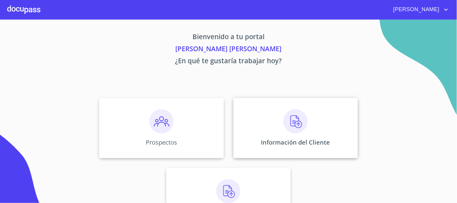
click at [284, 121] on img at bounding box center [296, 121] width 24 height 24
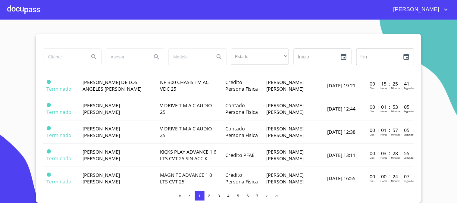
scroll to position [301, 0]
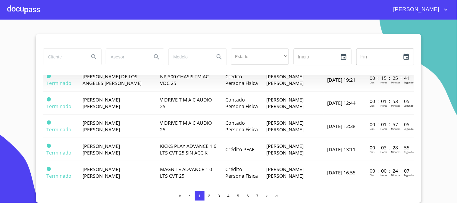
click at [121, 68] on td "[PERSON_NAME] [PERSON_NAME]" at bounding box center [117, 56] width 77 height 23
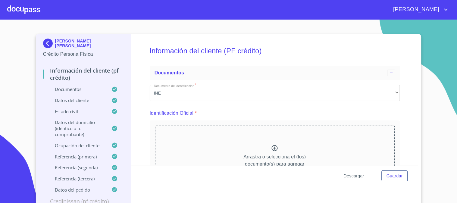
click at [351, 174] on span "Descargar" at bounding box center [354, 176] width 20 height 8
